Goal: Task Accomplishment & Management: Manage account settings

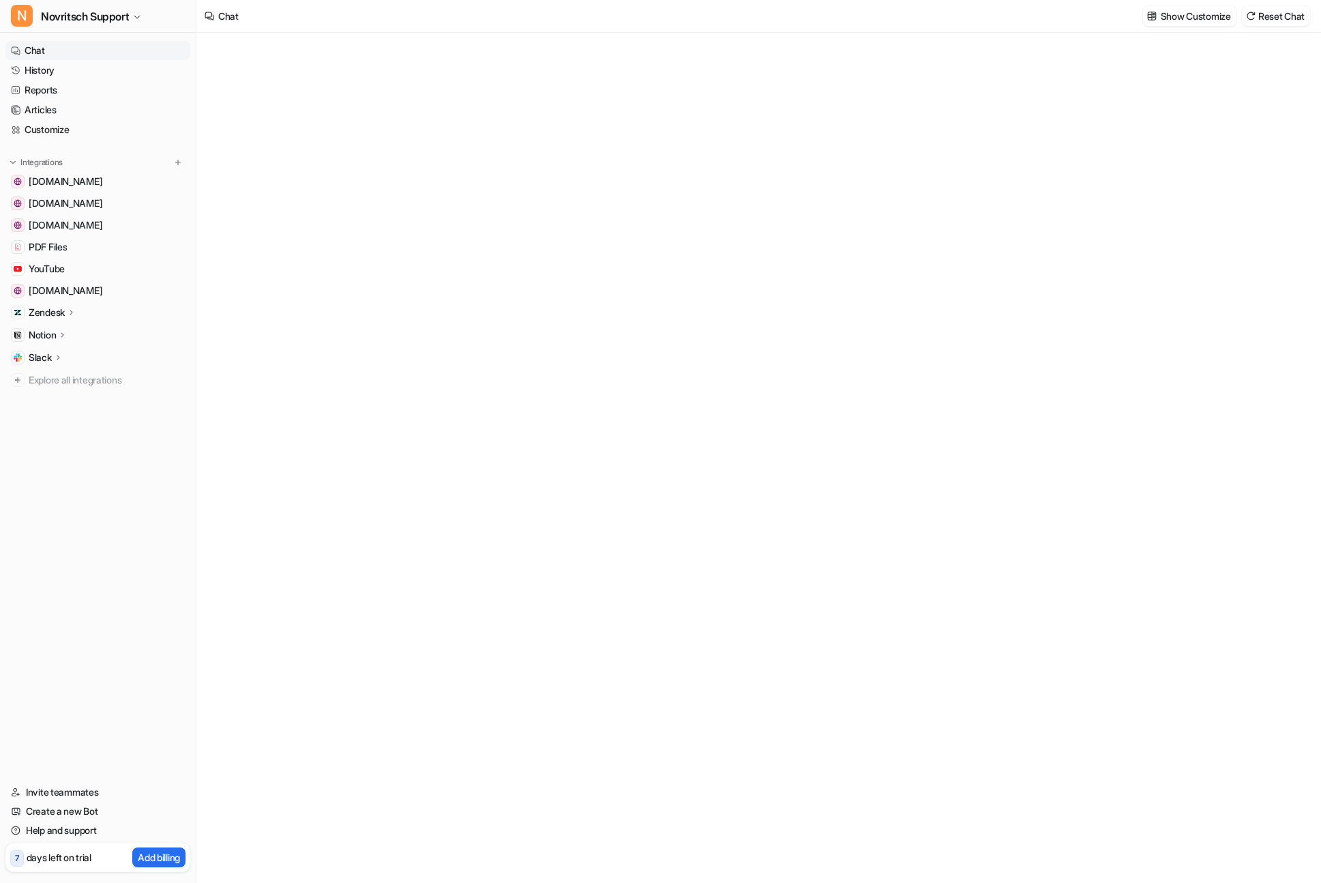
type textarea "**********"
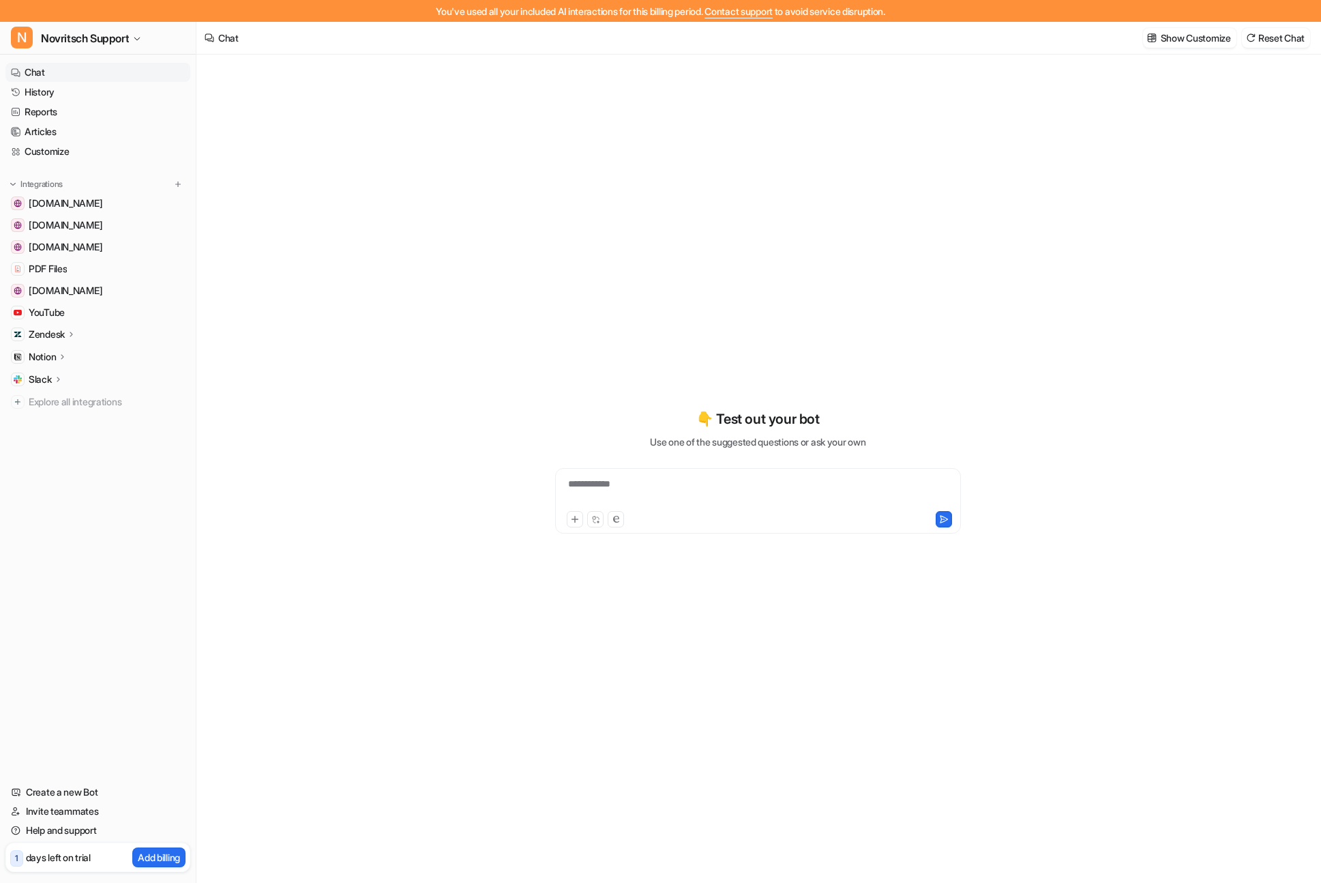
click at [42, 338] on p "Zendesk" at bounding box center [47, 334] width 36 height 14
click at [50, 397] on p "AI Agent" at bounding box center [58, 394] width 36 height 14
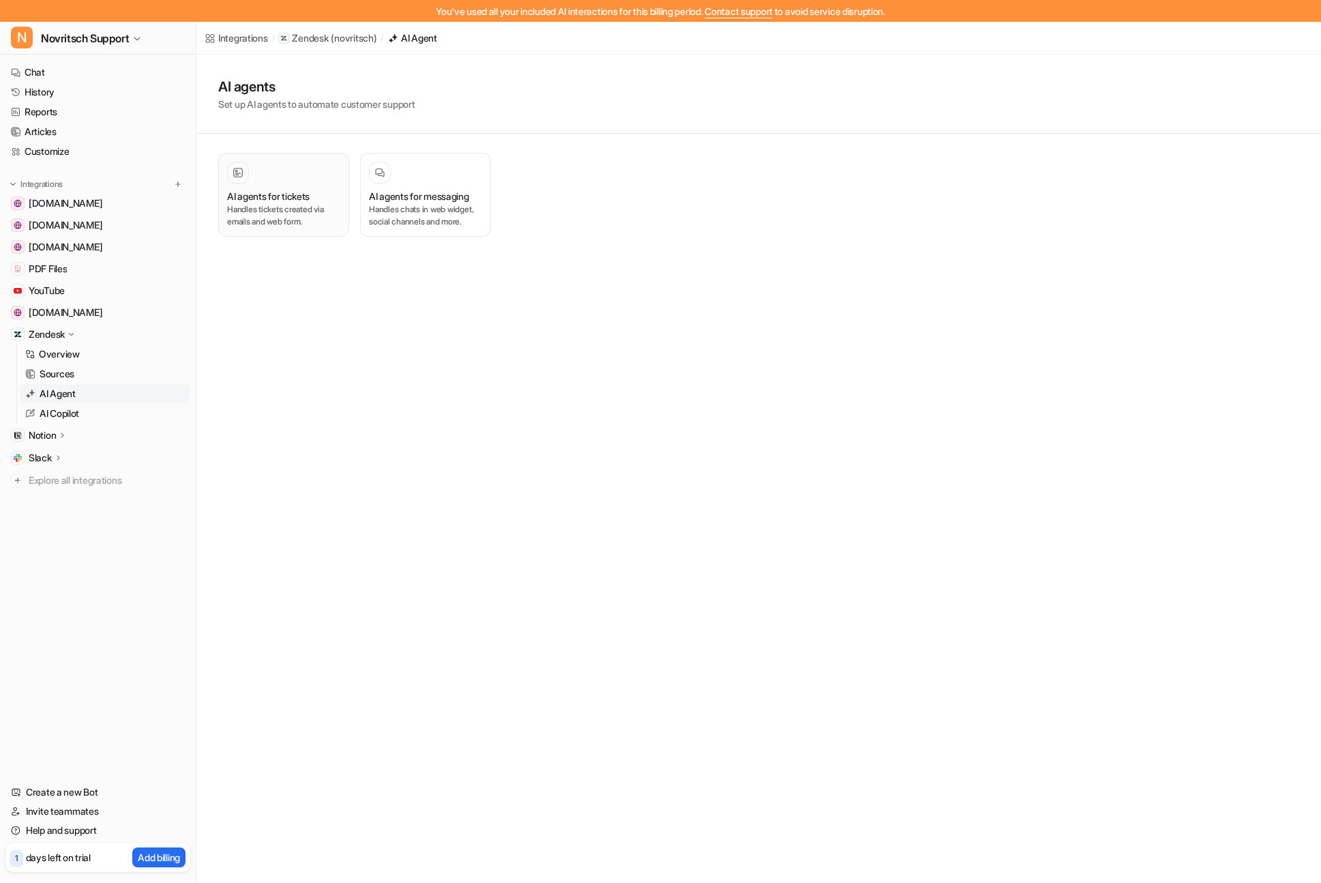
click at [271, 207] on p "Handles tickets created via emails and web form." at bounding box center [283, 215] width 113 height 25
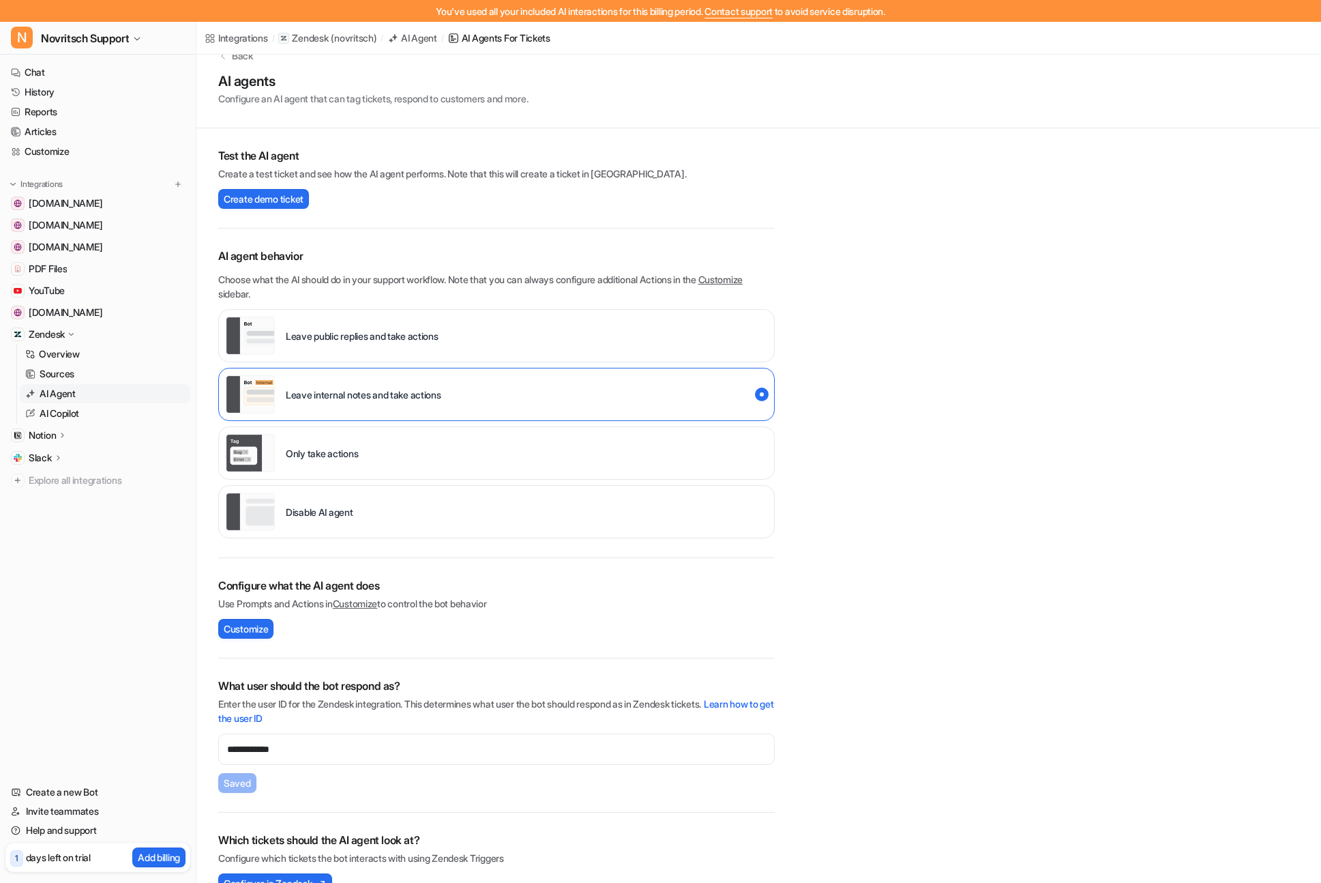
scroll to position [57, 0]
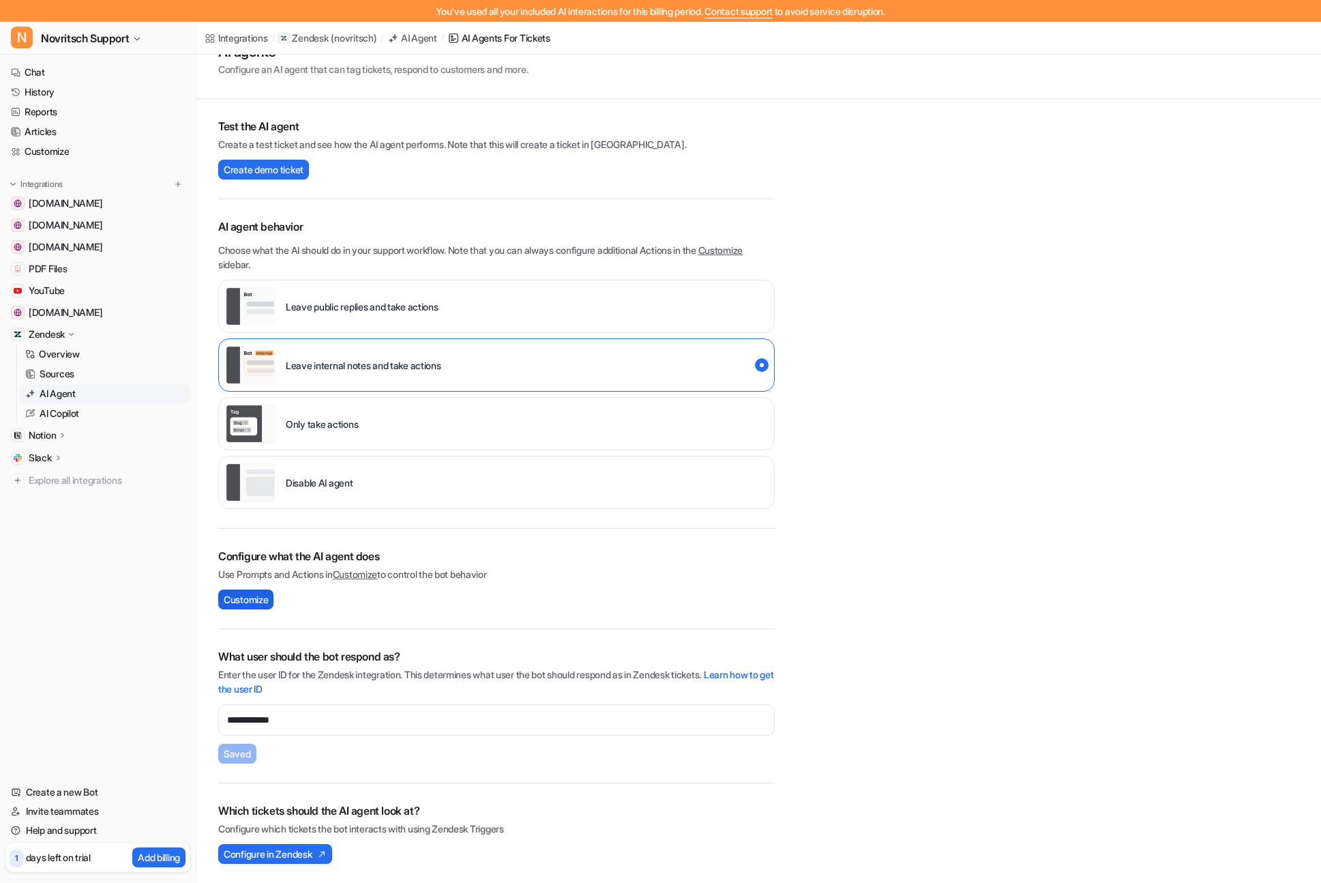
click at [238, 602] on span "Customize" at bounding box center [246, 599] width 44 height 14
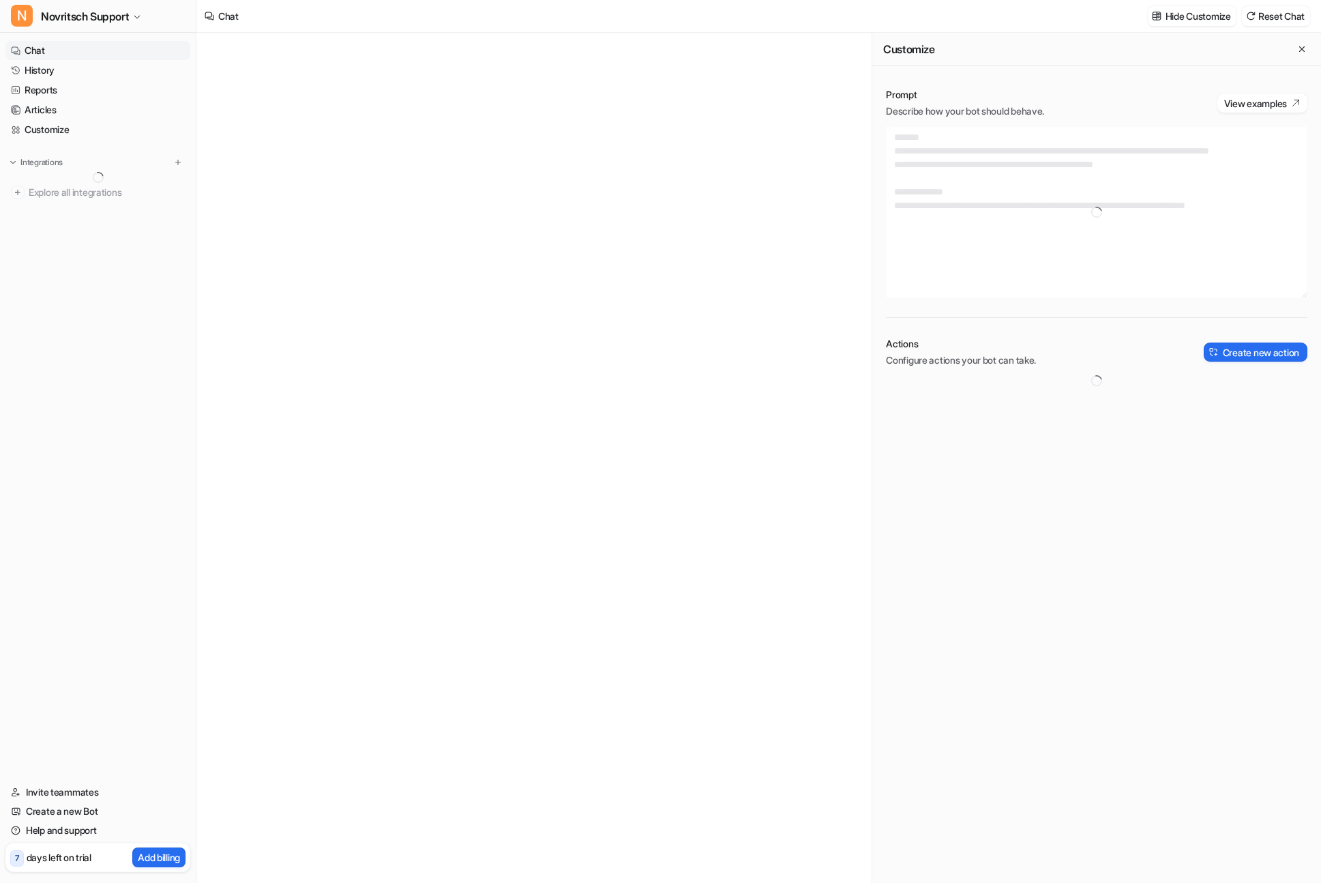
type textarea "**********"
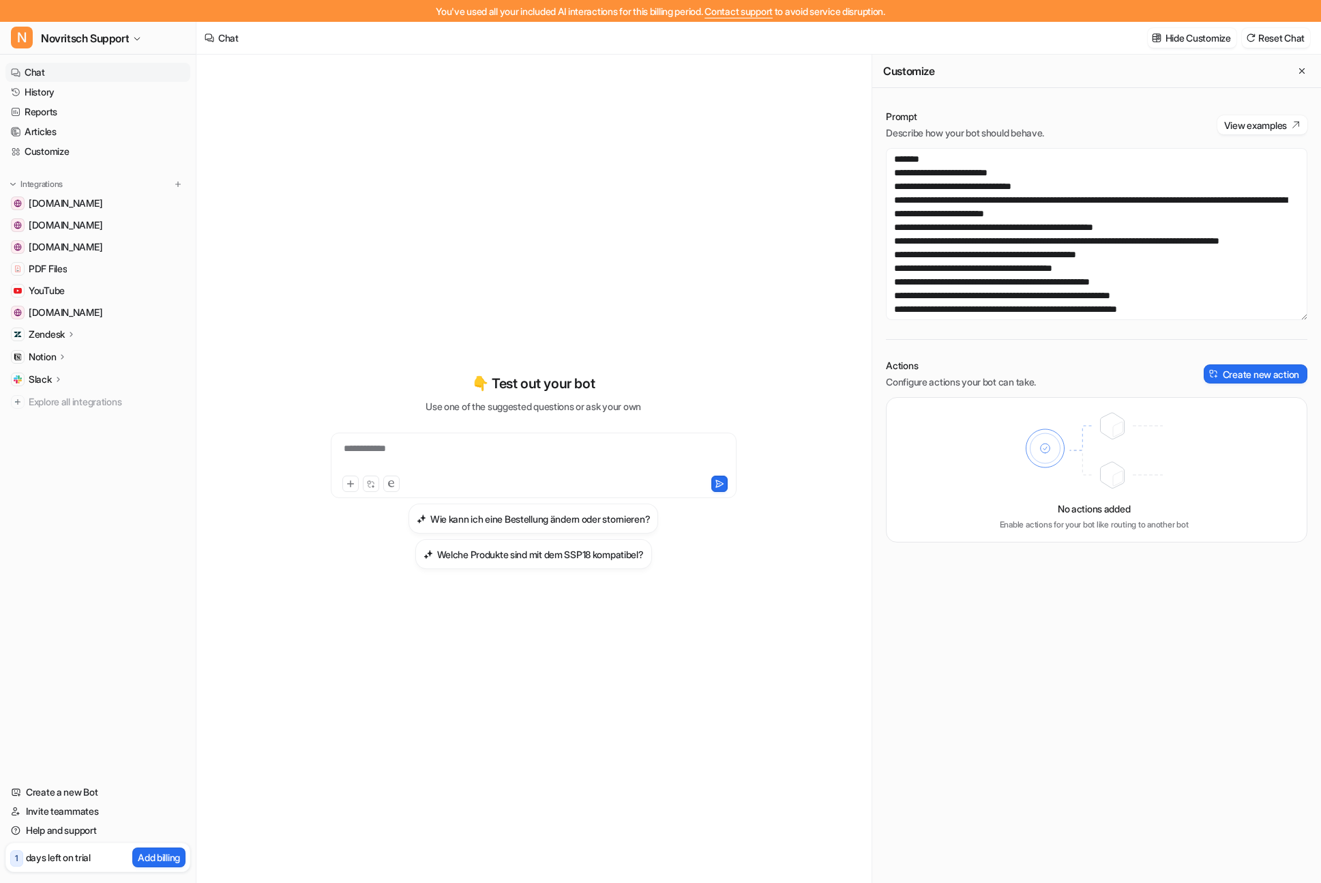
click at [49, 329] on p "Zendesk" at bounding box center [47, 334] width 36 height 14
click at [53, 348] on p "Overview" at bounding box center [59, 354] width 41 height 14
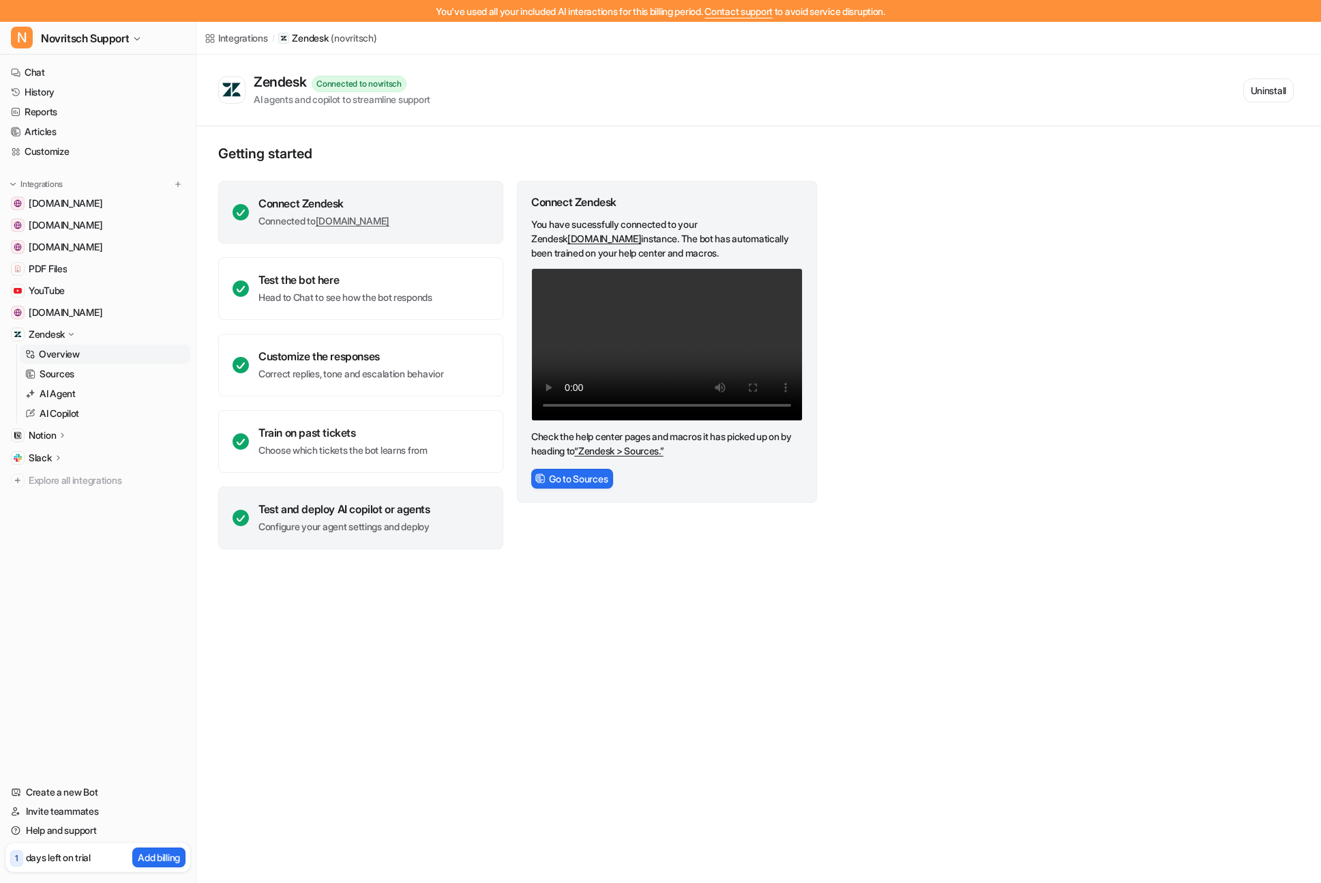
click at [329, 521] on p "Configure your agent settings and deploy" at bounding box center [344, 527] width 172 height 14
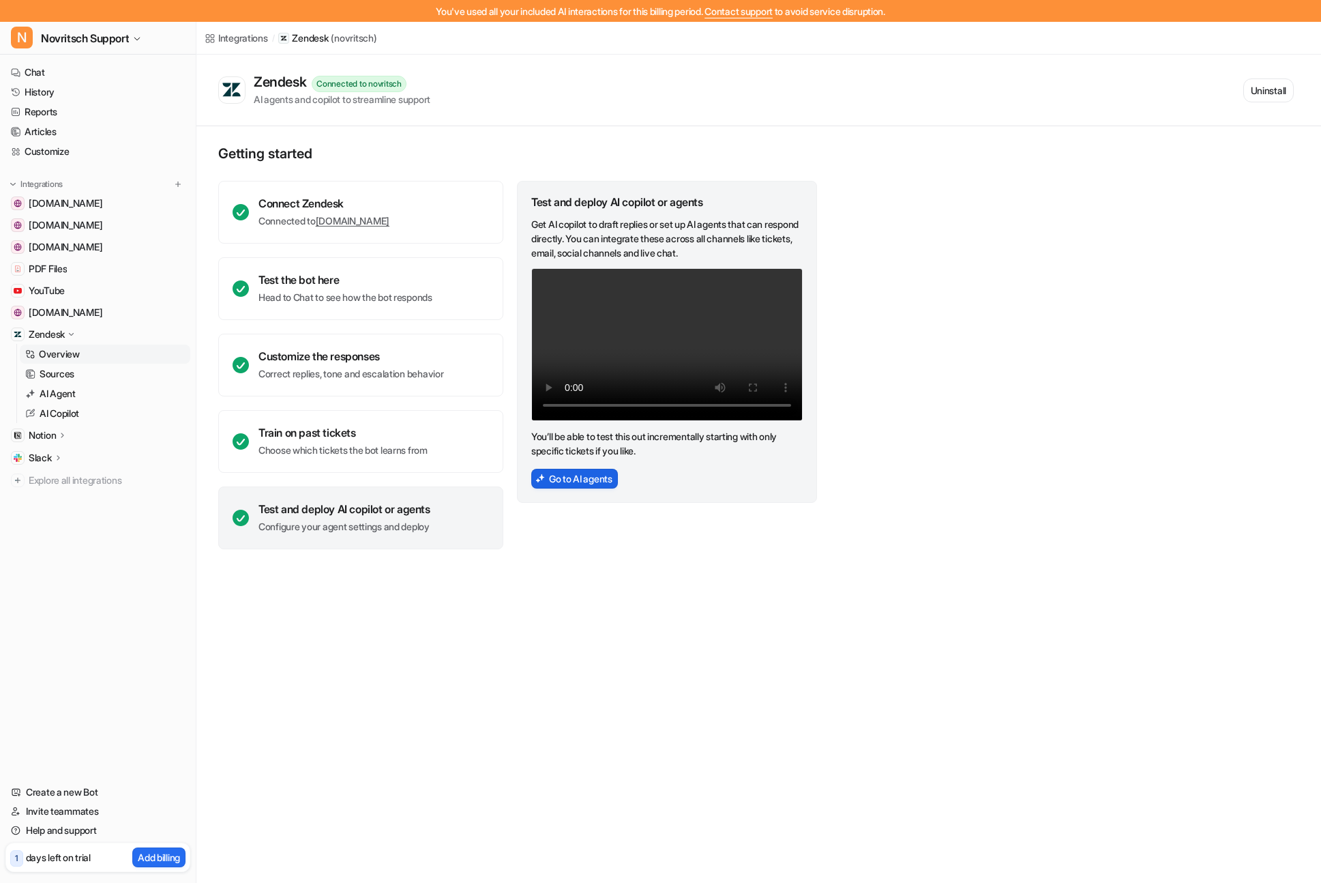
click at [580, 485] on button "Go to AI agents" at bounding box center [574, 479] width 87 height 20
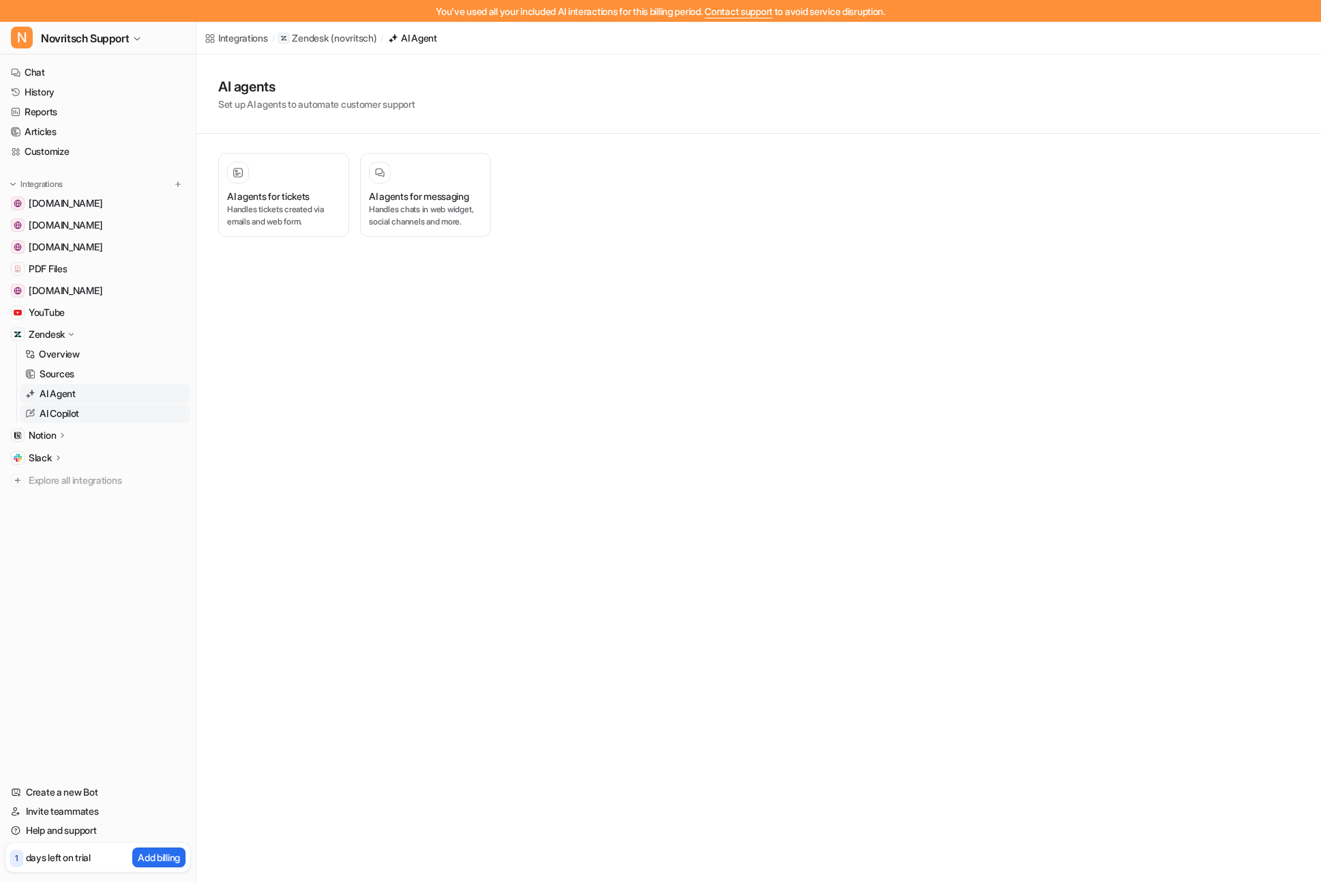
click at [65, 413] on p "AI Copilot" at bounding box center [60, 413] width 40 height 14
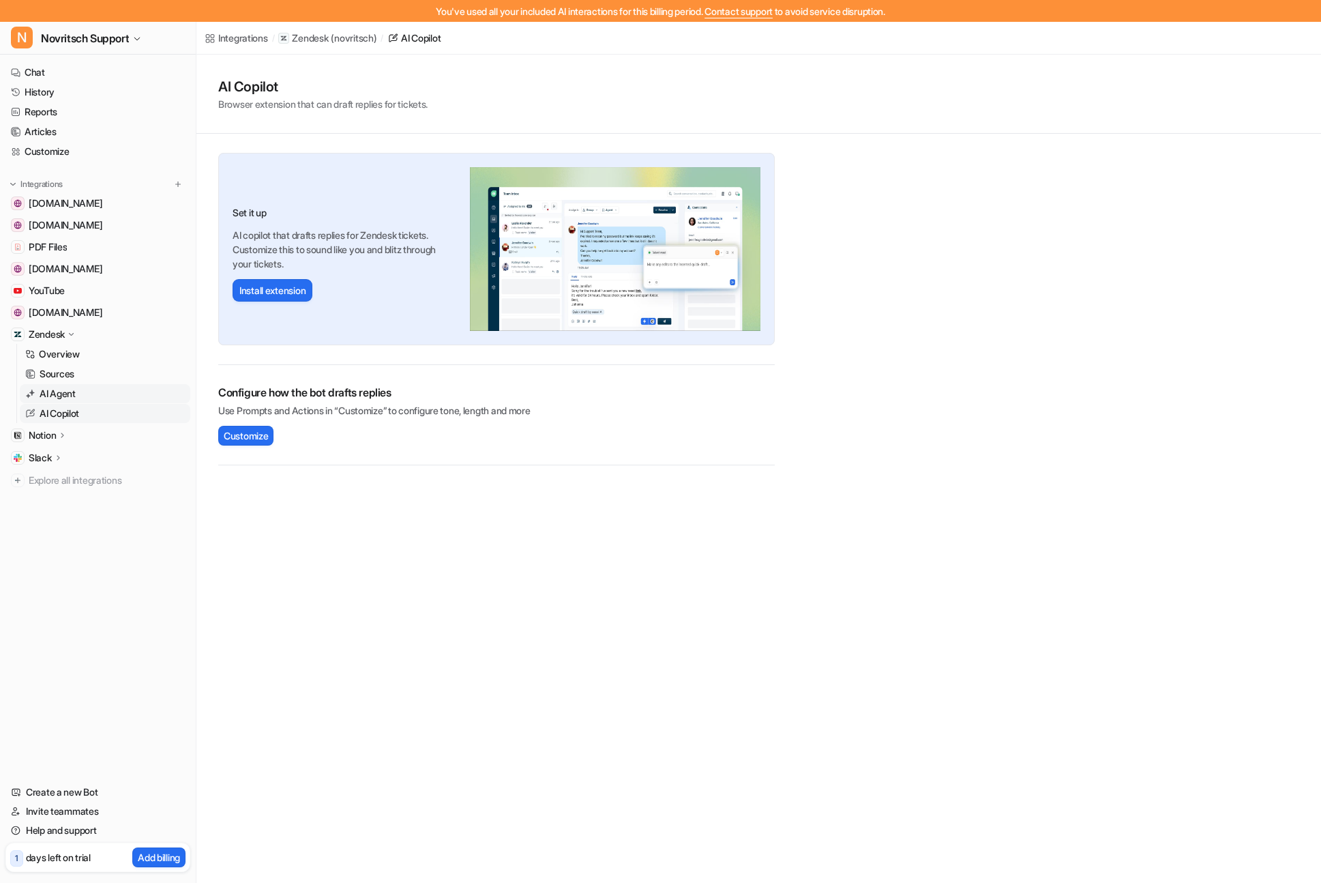
click at [61, 390] on p "AI Agent" at bounding box center [58, 394] width 36 height 14
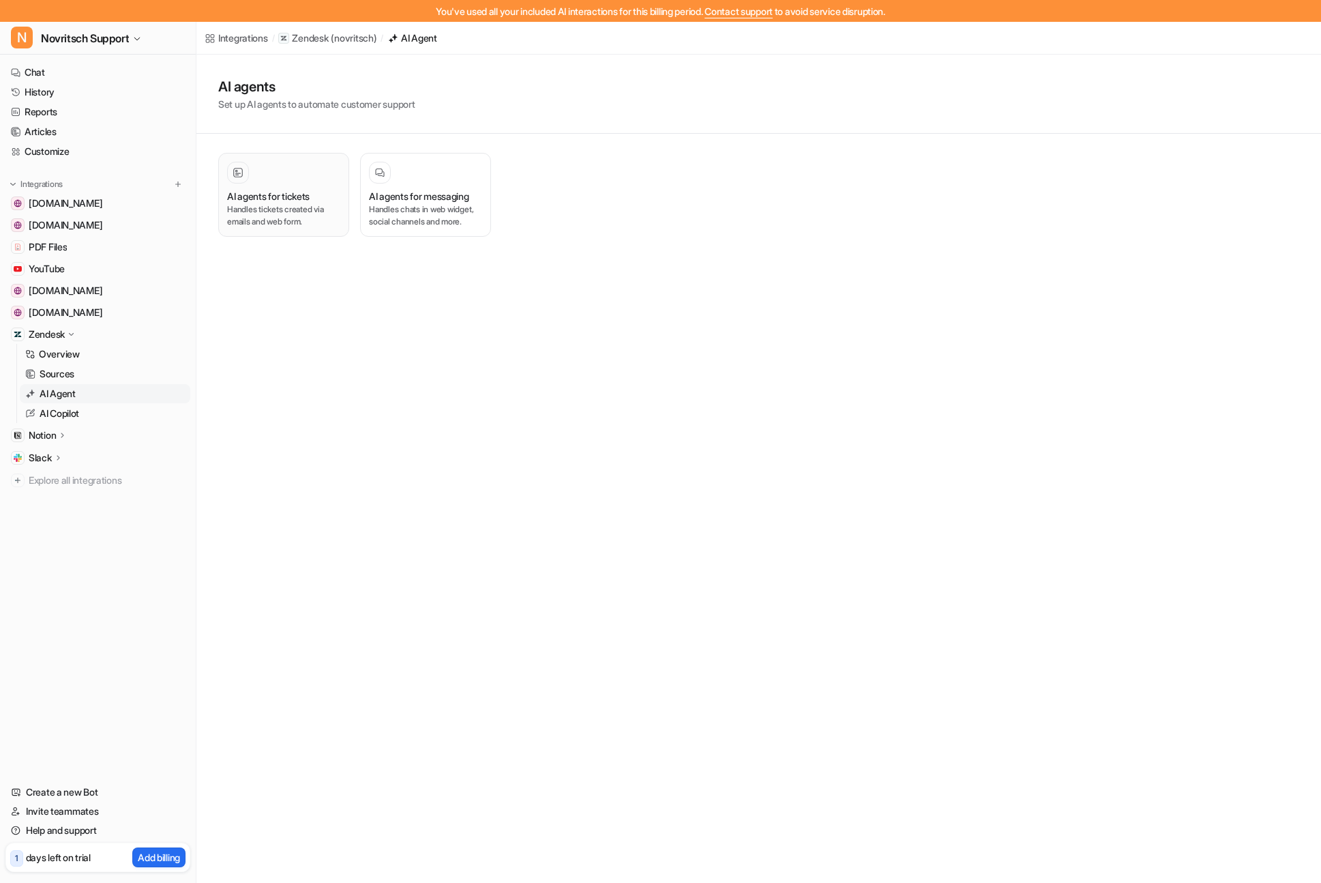
click at [273, 194] on h3 "AI agents for tickets" at bounding box center [268, 196] width 83 height 14
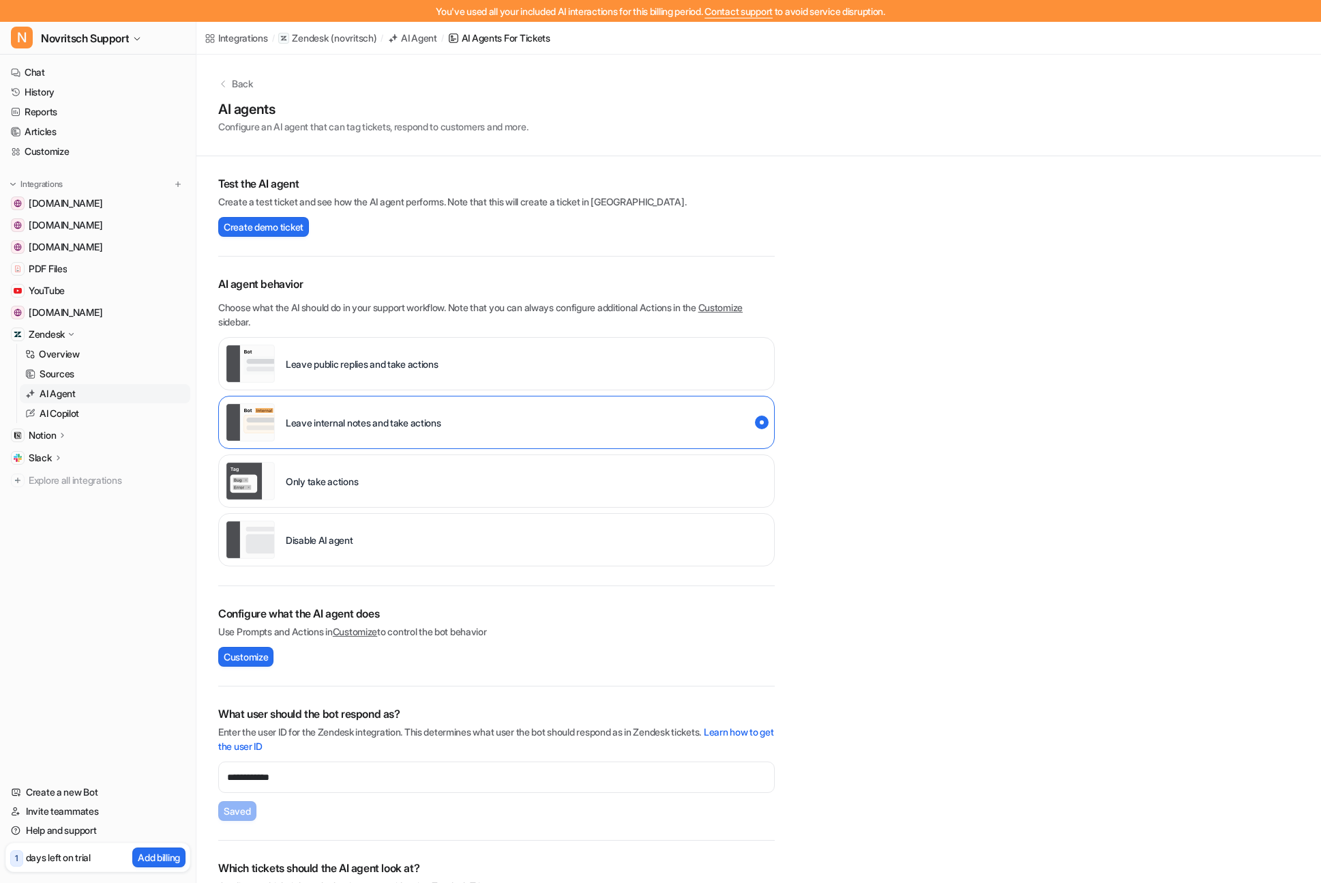
click at [350, 537] on p "Disable AI agent" at bounding box center [320, 540] width 68 height 14
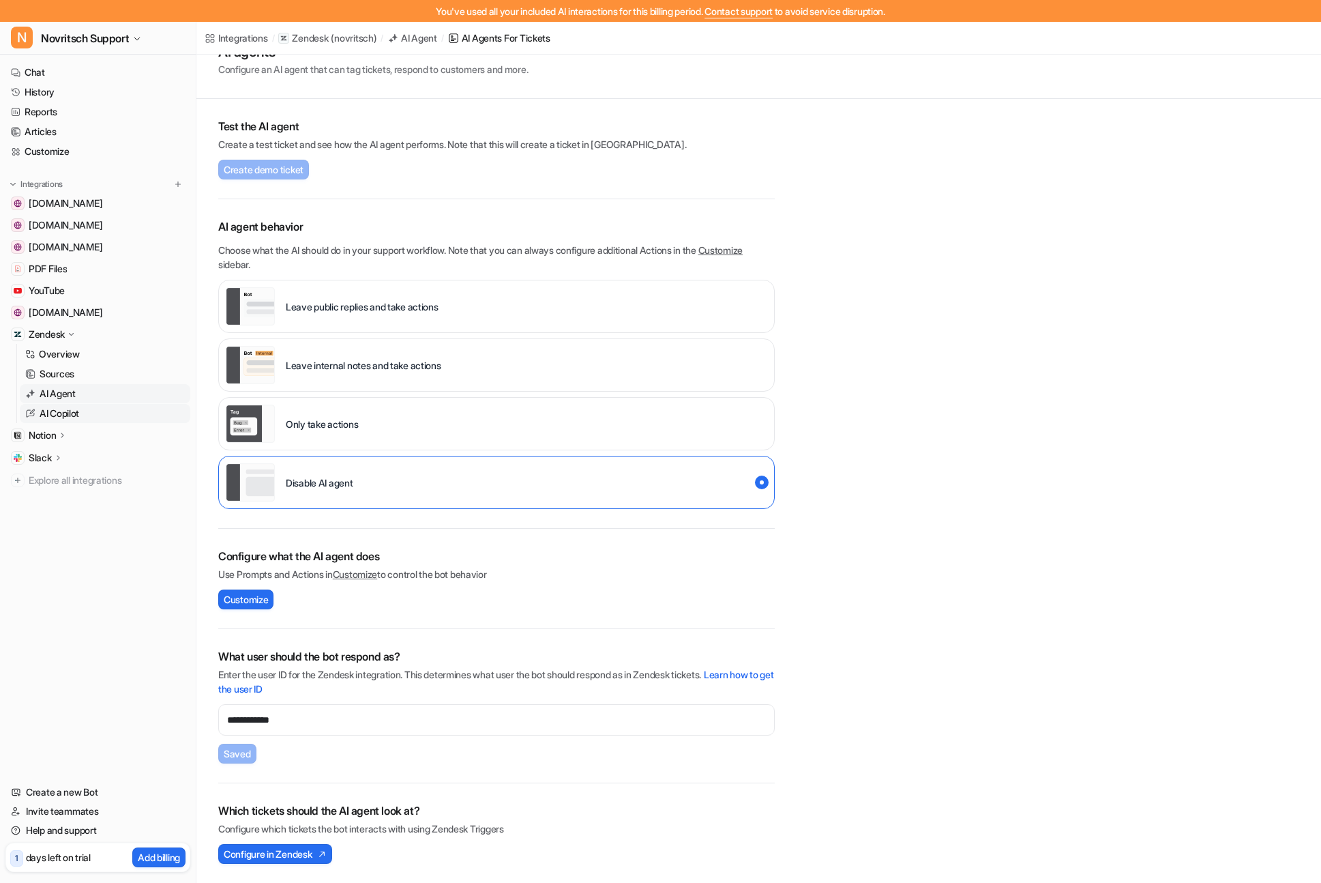
click at [53, 412] on p "AI Copilot" at bounding box center [60, 413] width 40 height 14
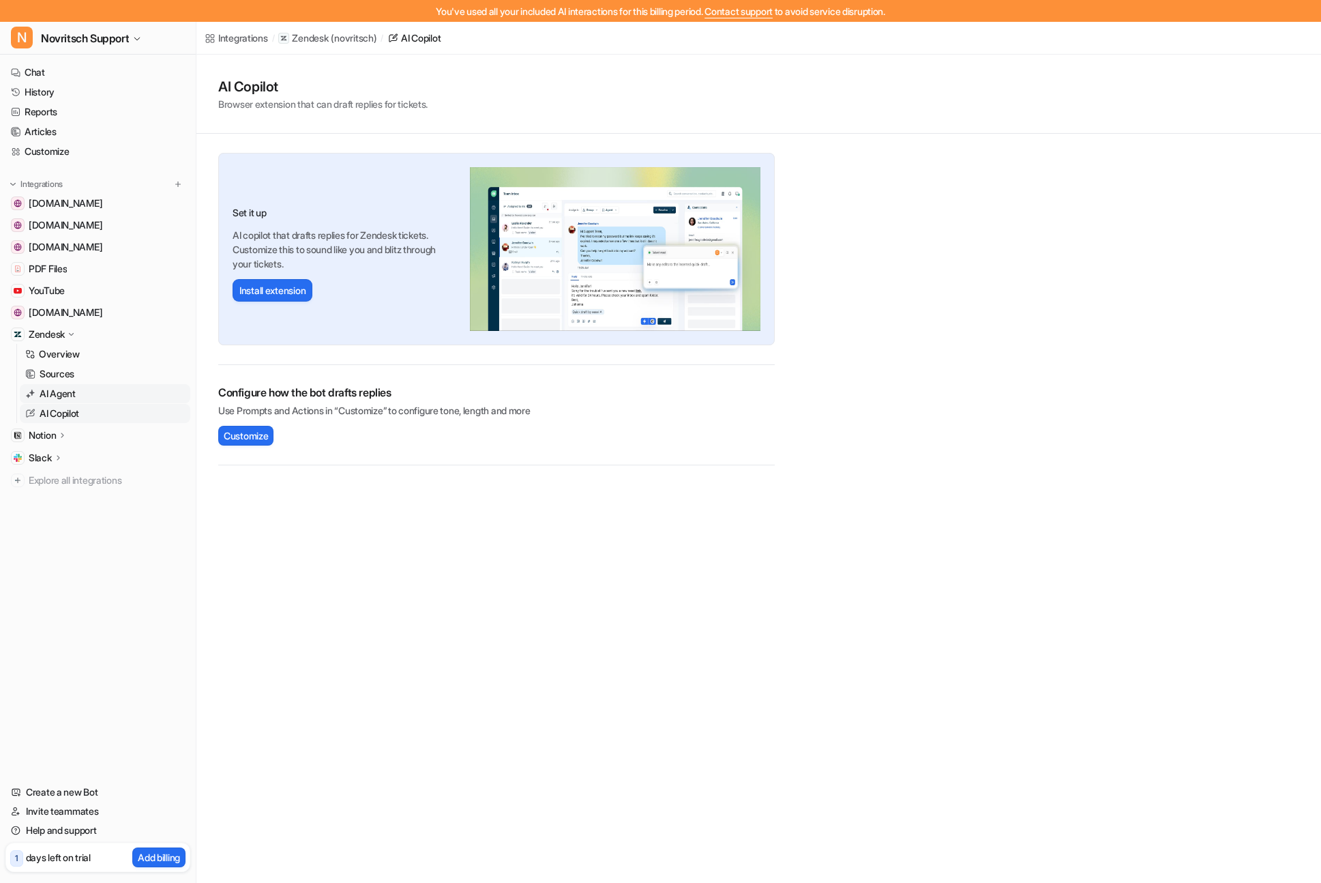
click at [59, 394] on p "AI Agent" at bounding box center [58, 394] width 36 height 14
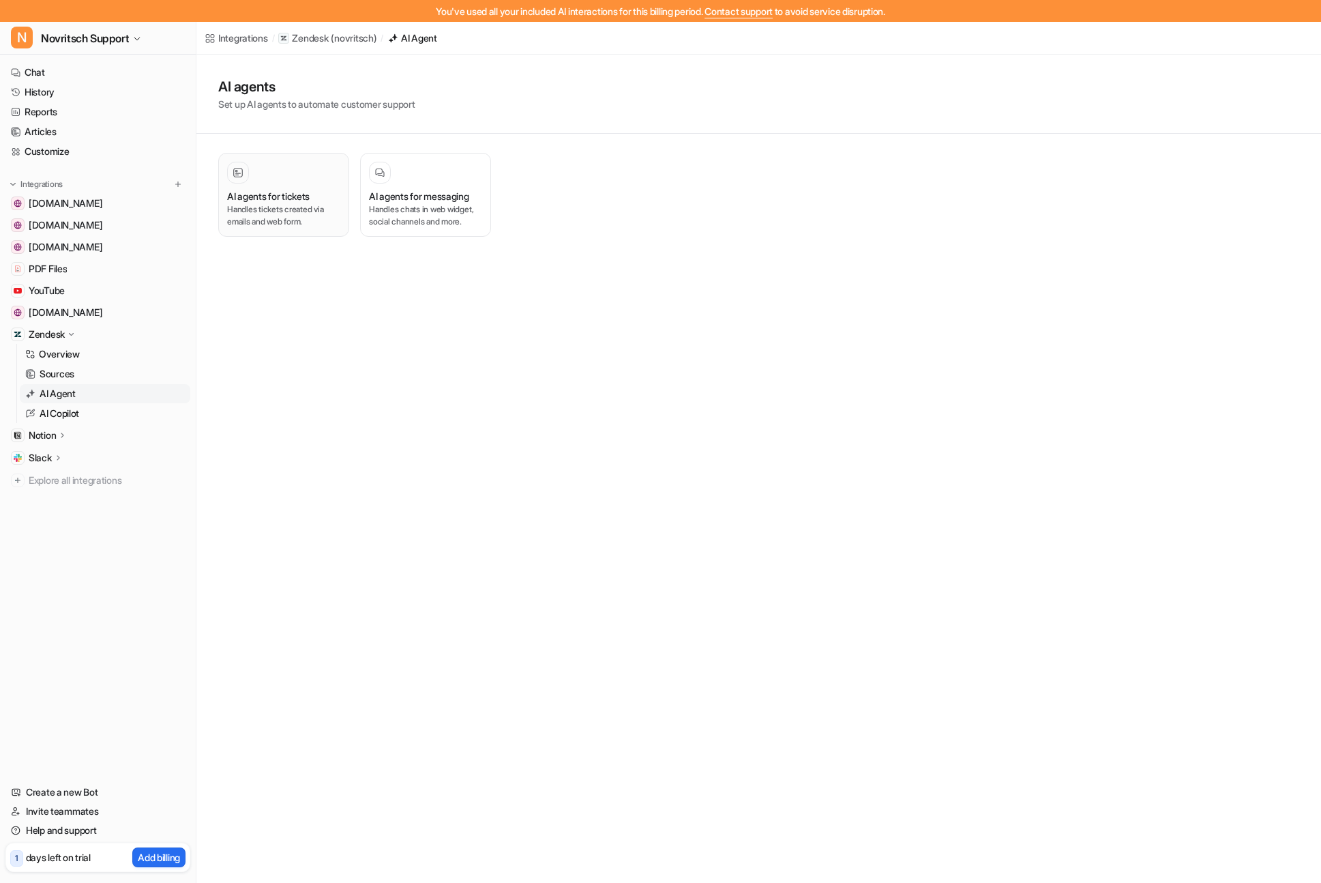
click at [312, 168] on div at bounding box center [283, 173] width 113 height 22
